Goal: Check status: Check status

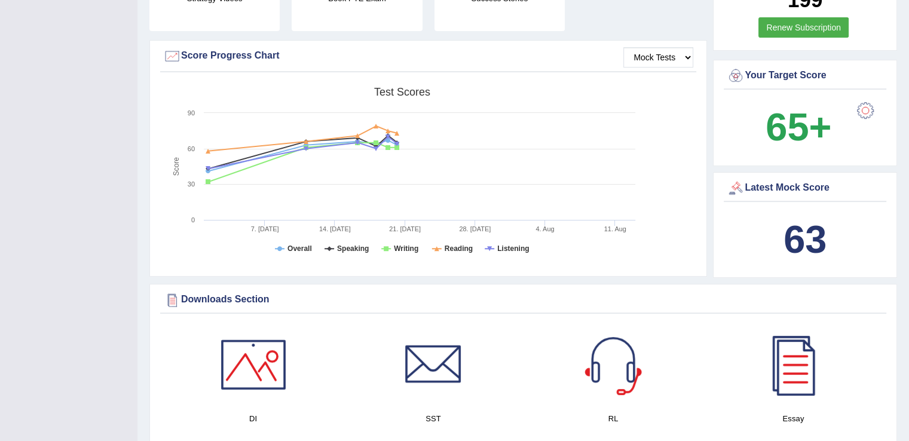
scroll to position [325, 0]
click at [816, 240] on b "63" at bounding box center [805, 240] width 43 height 44
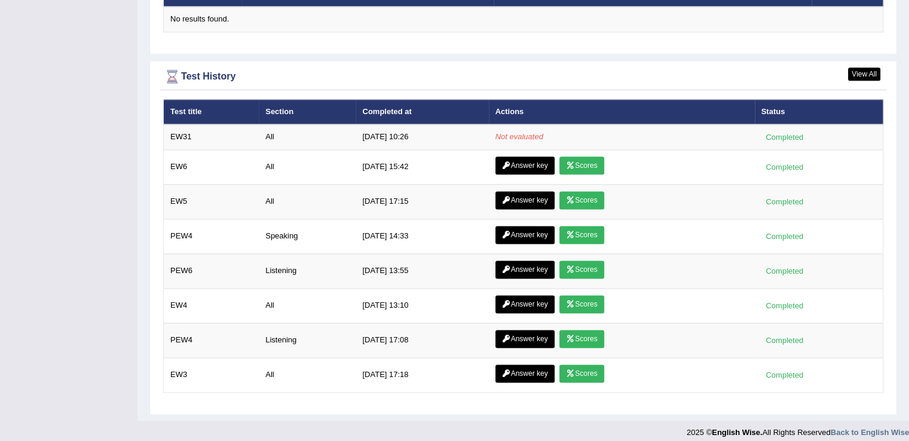
scroll to position [1524, 0]
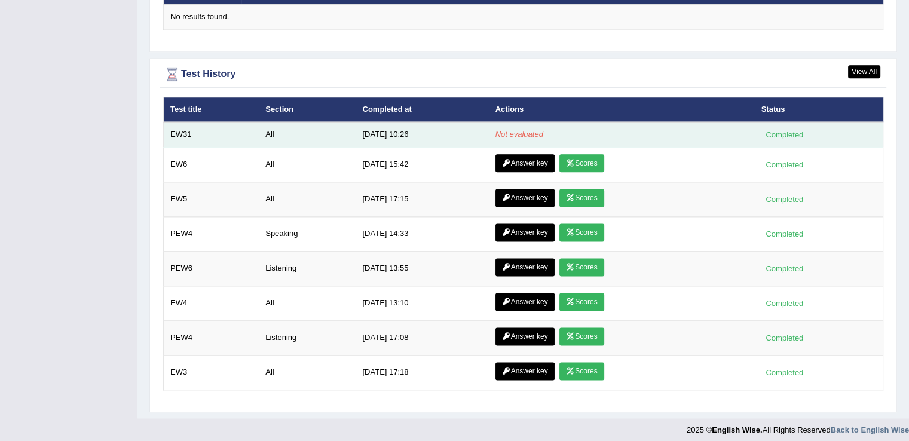
click at [511, 131] on em "Not evaluated" at bounding box center [520, 134] width 48 height 9
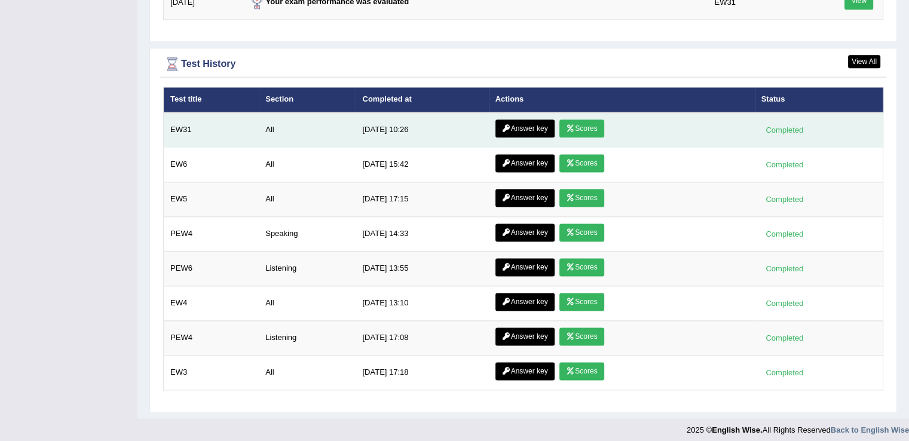
click at [586, 122] on link "Scores" at bounding box center [582, 129] width 44 height 18
